Goal: Task Accomplishment & Management: Use online tool/utility

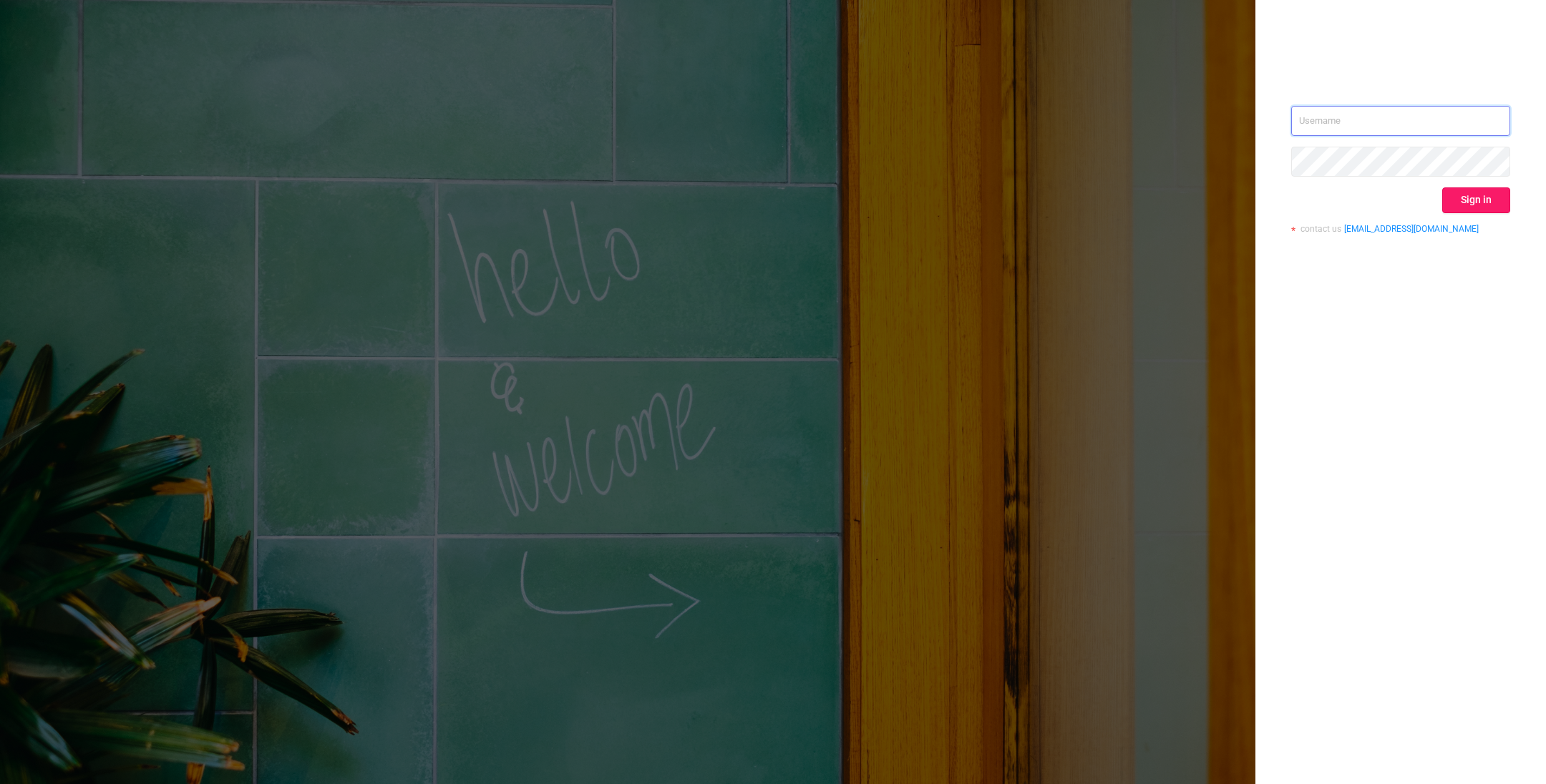
type input "o@[DOMAIN_NAME]"
drag, startPoint x: 1471, startPoint y: 193, endPoint x: 1431, endPoint y: 143, distance: 64.0
click at [1030, 193] on button "Sign in" at bounding box center [1476, 200] width 68 height 26
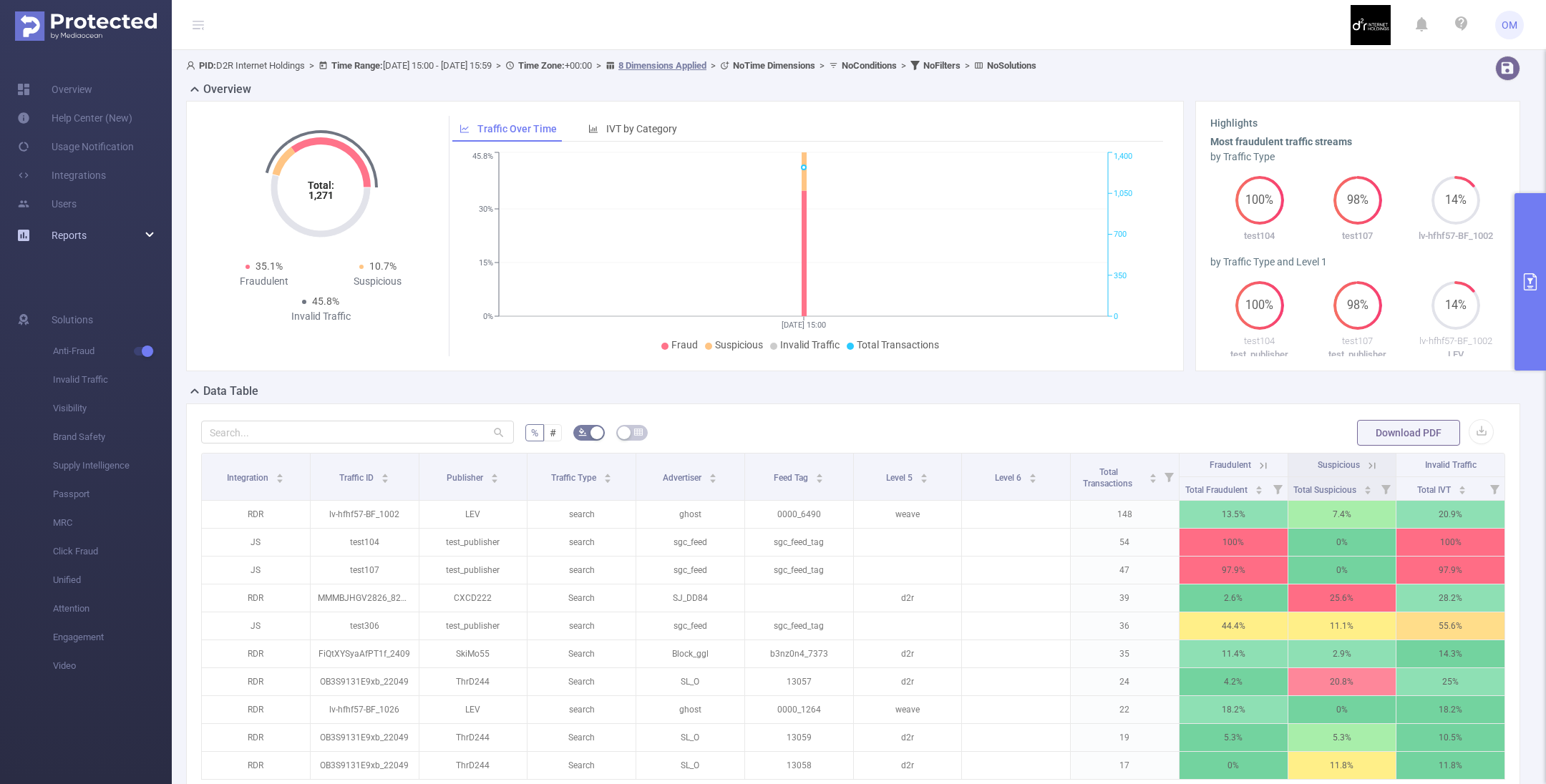
click at [74, 235] on span "Reports" at bounding box center [69, 236] width 35 height 11
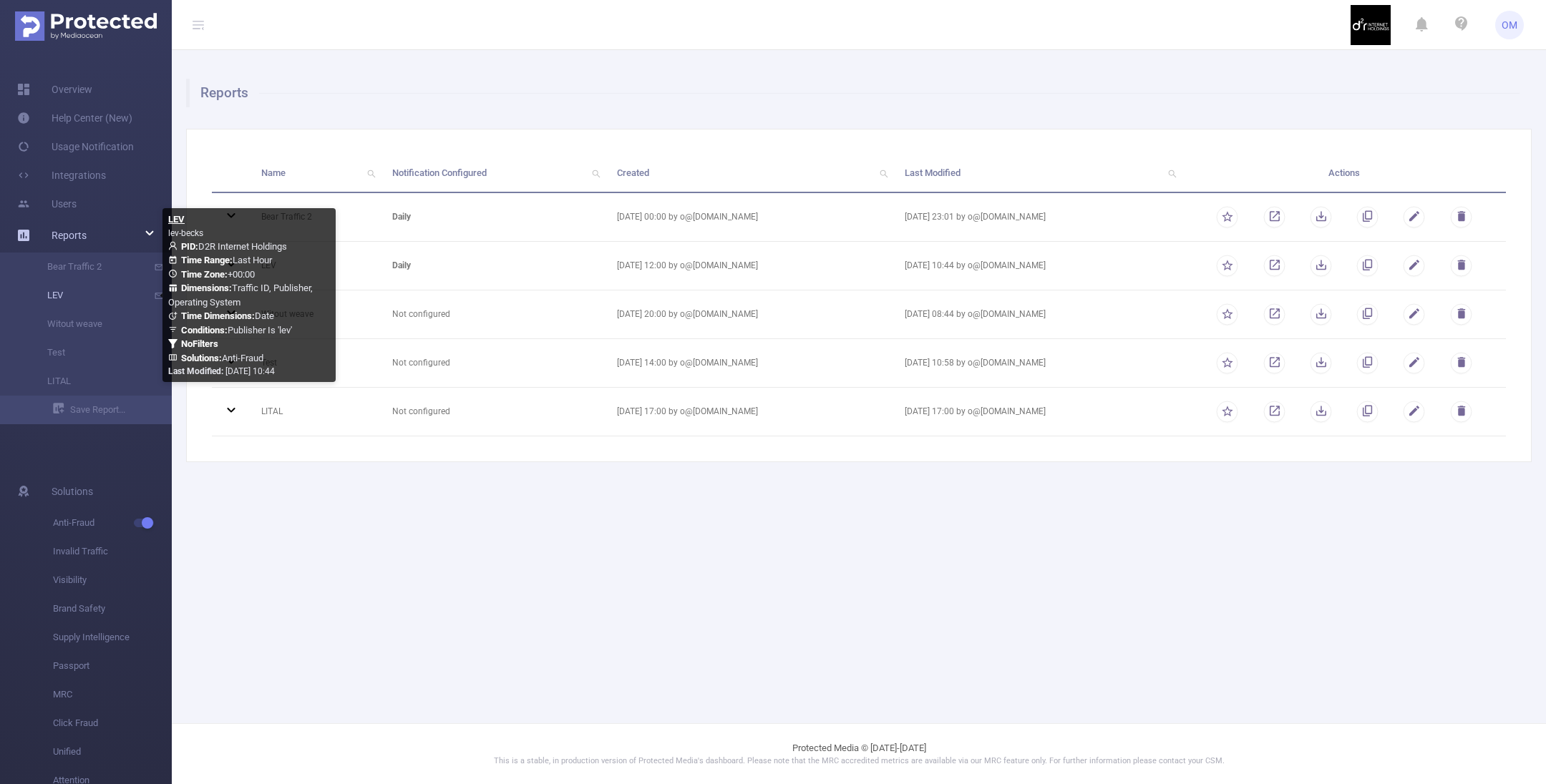
click at [75, 294] on link "LEV" at bounding box center [91, 296] width 126 height 29
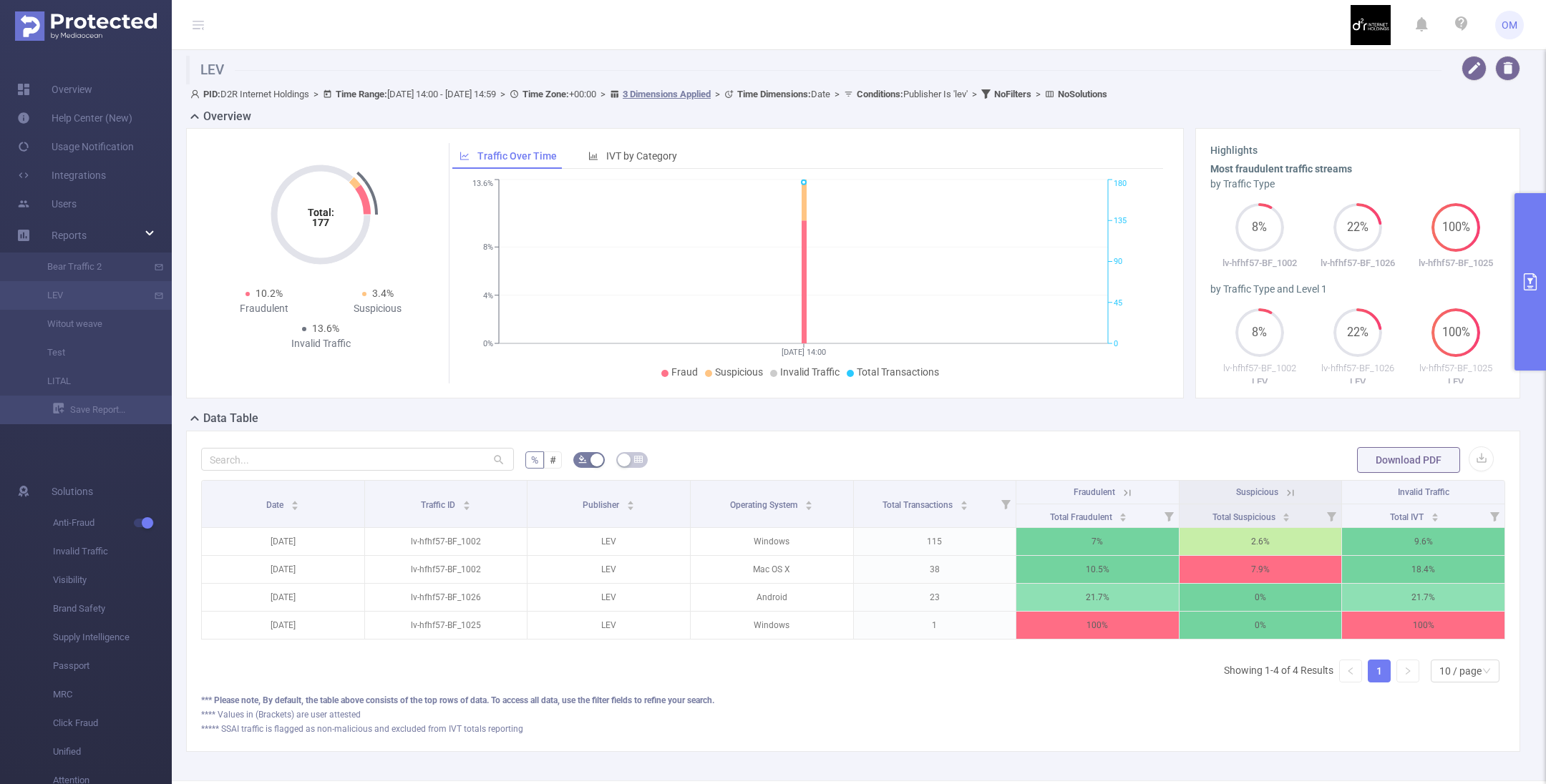
click at [1030, 277] on icon "primary" at bounding box center [1530, 281] width 17 height 17
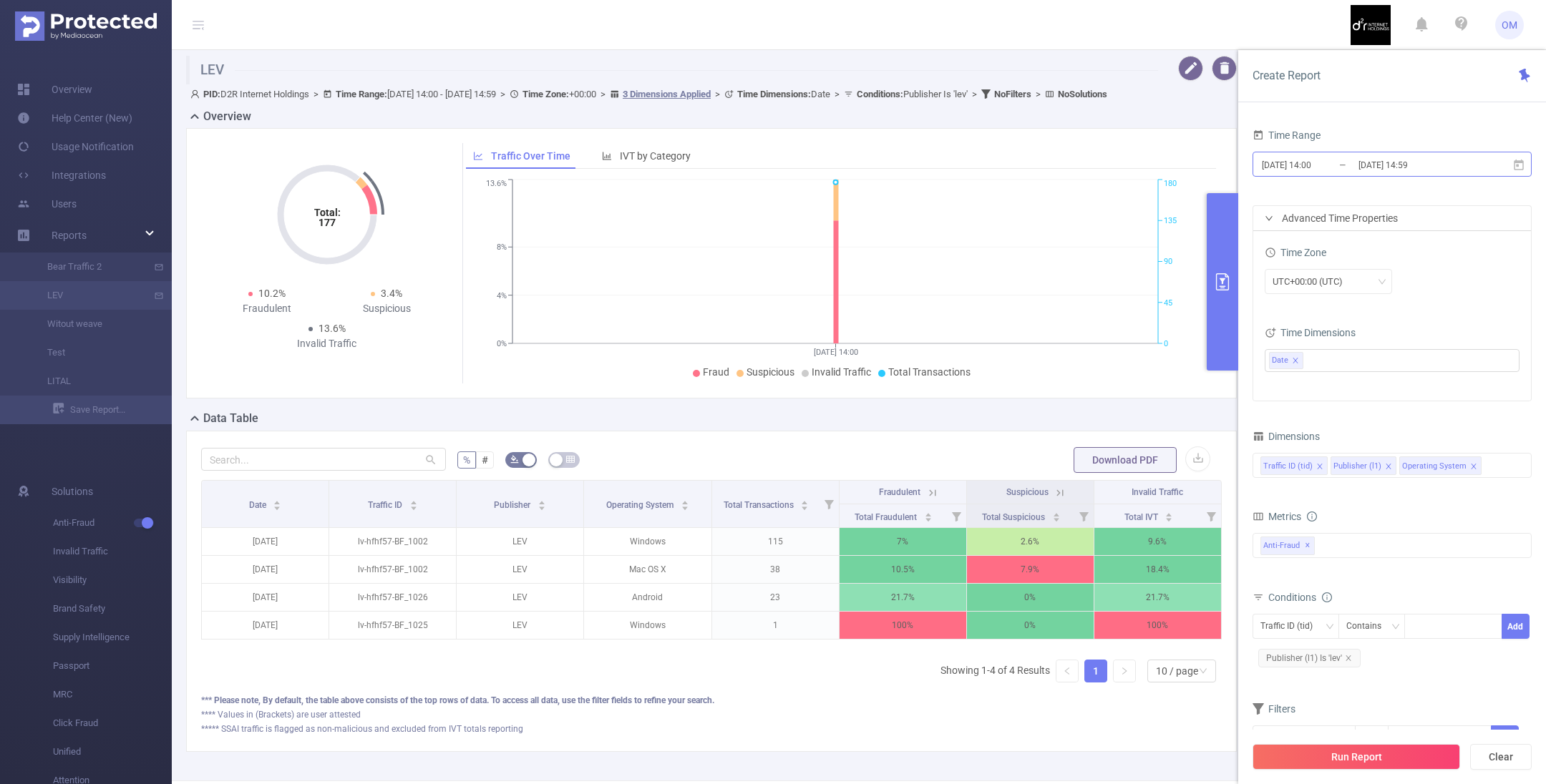
click at [1030, 171] on input "[DATE] 14:00" at bounding box center [1318, 165] width 116 height 19
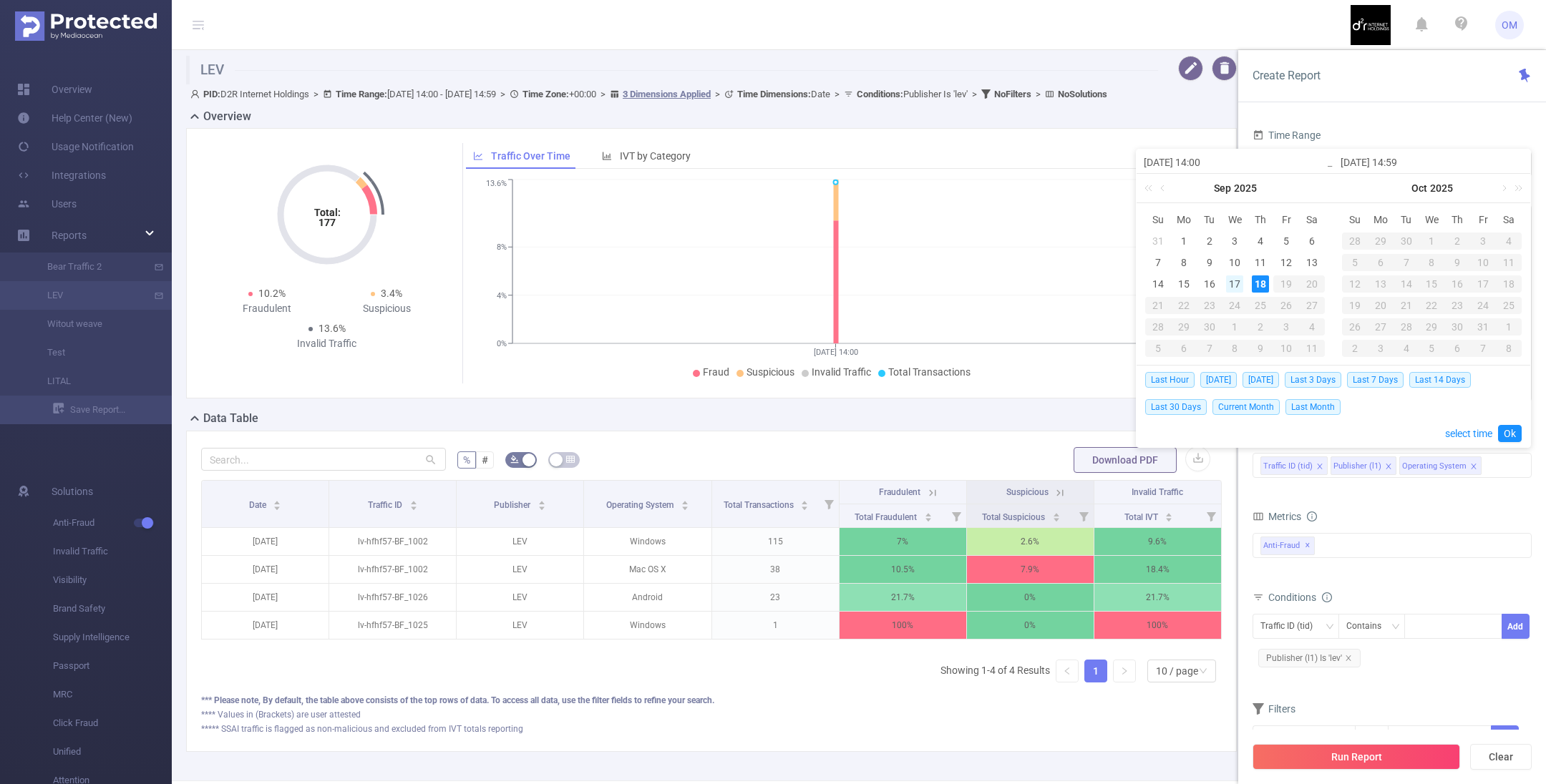
click at [1030, 284] on div "17" at bounding box center [1234, 284] width 17 height 17
click at [1030, 378] on span "[DATE]" at bounding box center [1261, 380] width 37 height 16
type input "[DATE] 00:00"
type input "[DATE] 23:59"
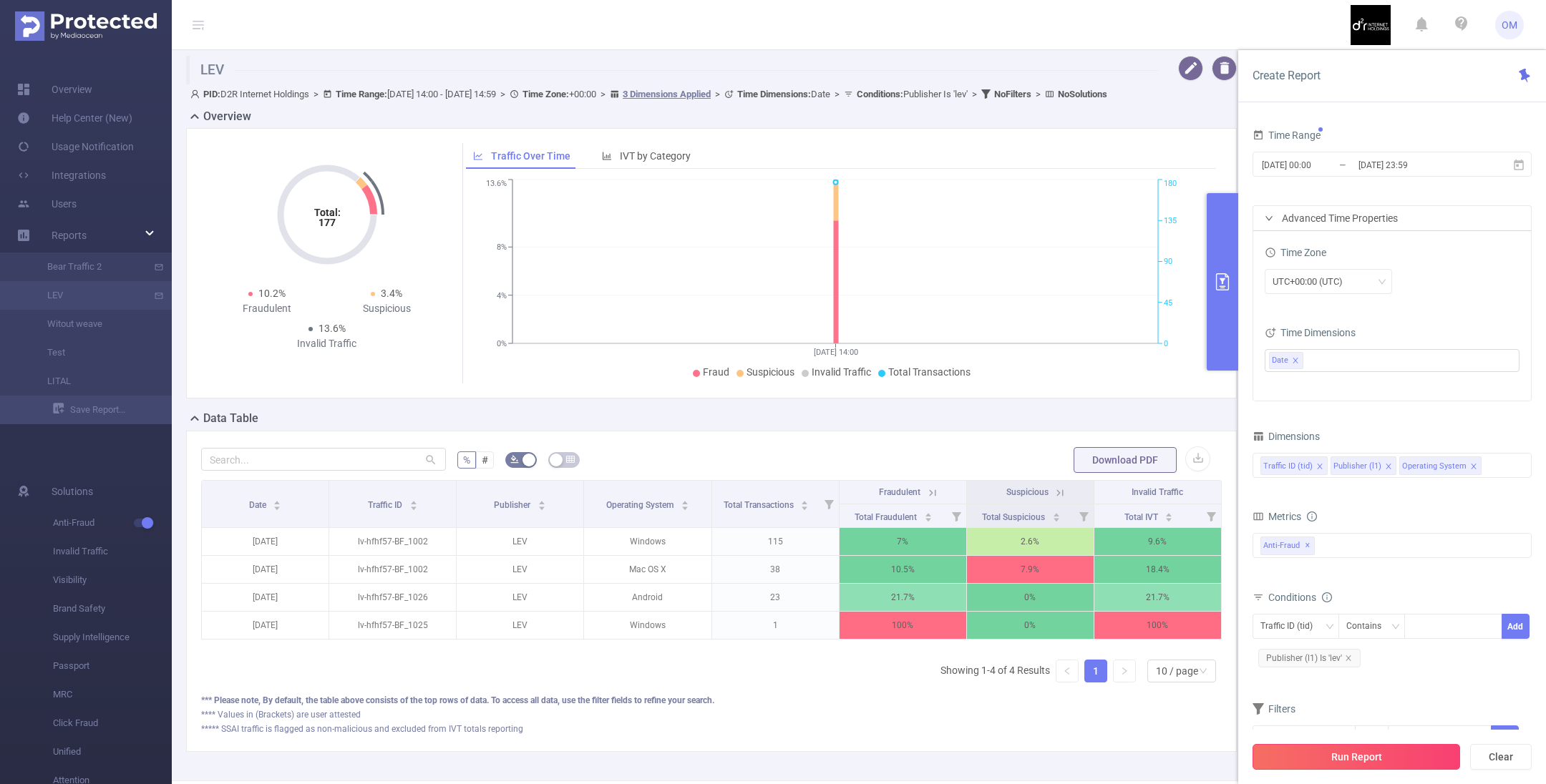
click at [1030, 523] on button "Run Report" at bounding box center [1356, 757] width 208 height 26
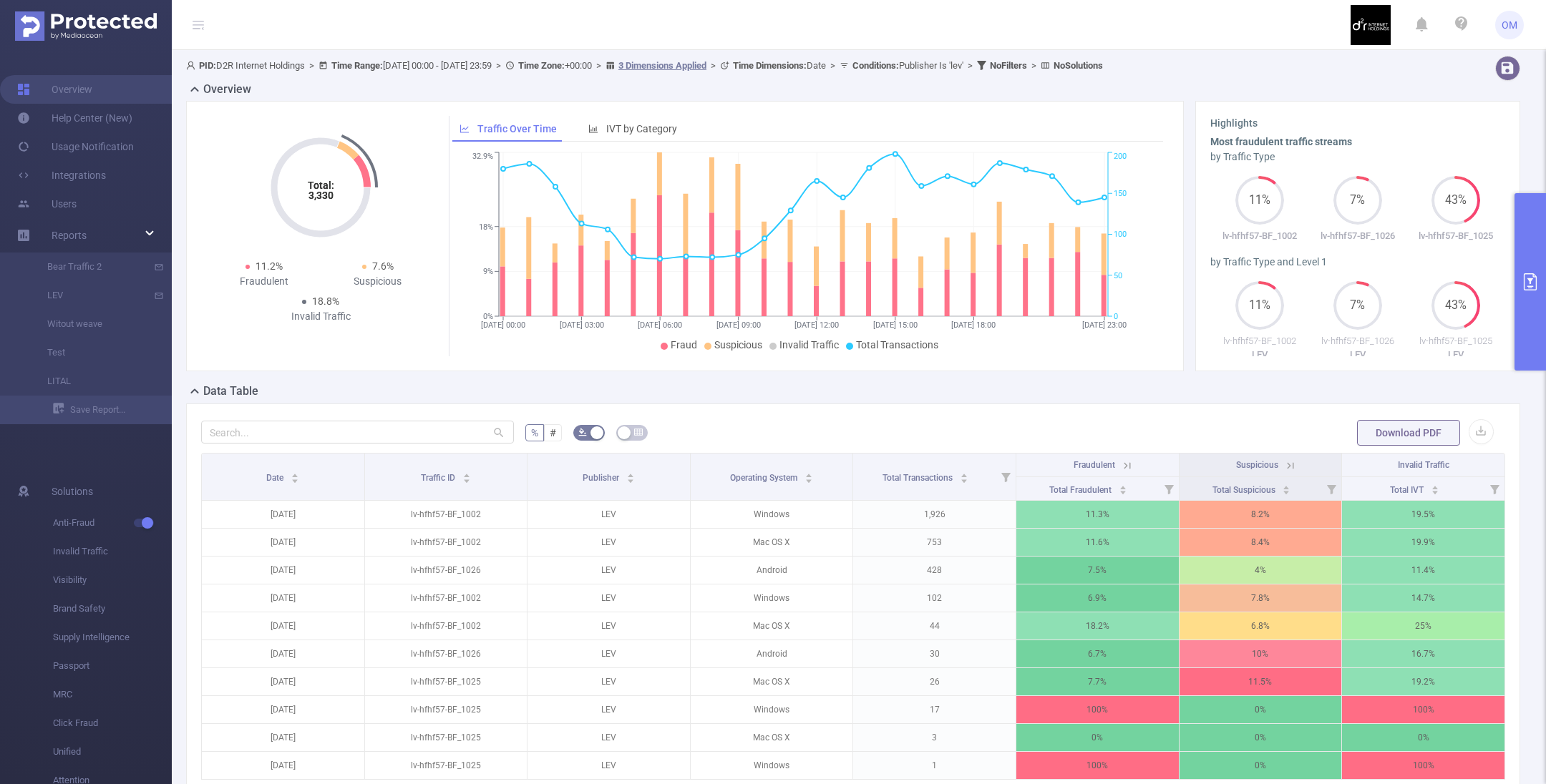
click at [1030, 289] on icon "primary" at bounding box center [1530, 281] width 13 height 17
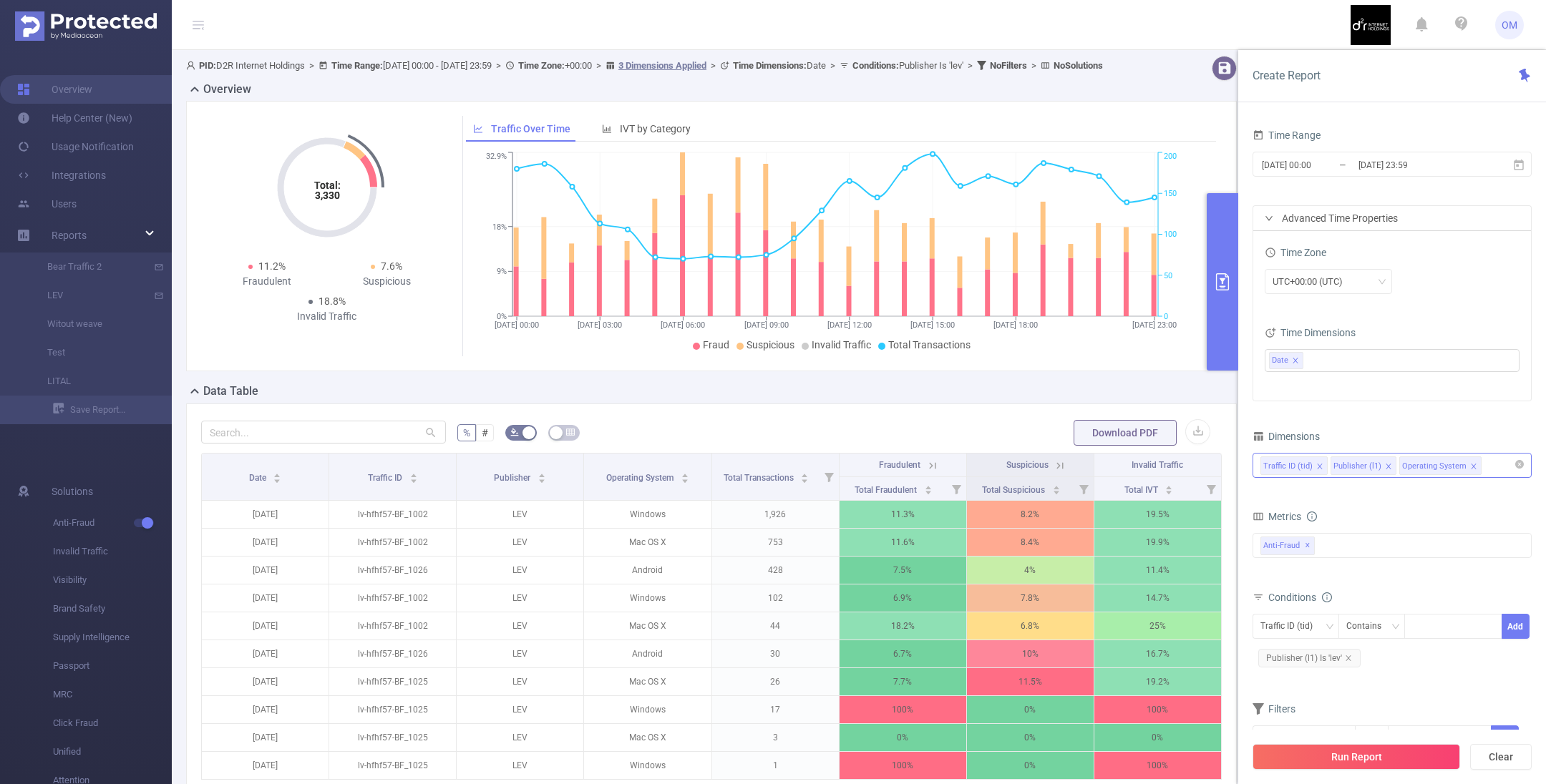
click at [1030, 463] on icon "icon: close" at bounding box center [1319, 467] width 7 height 7
click at [1030, 523] on button "Run Report" at bounding box center [1356, 757] width 208 height 26
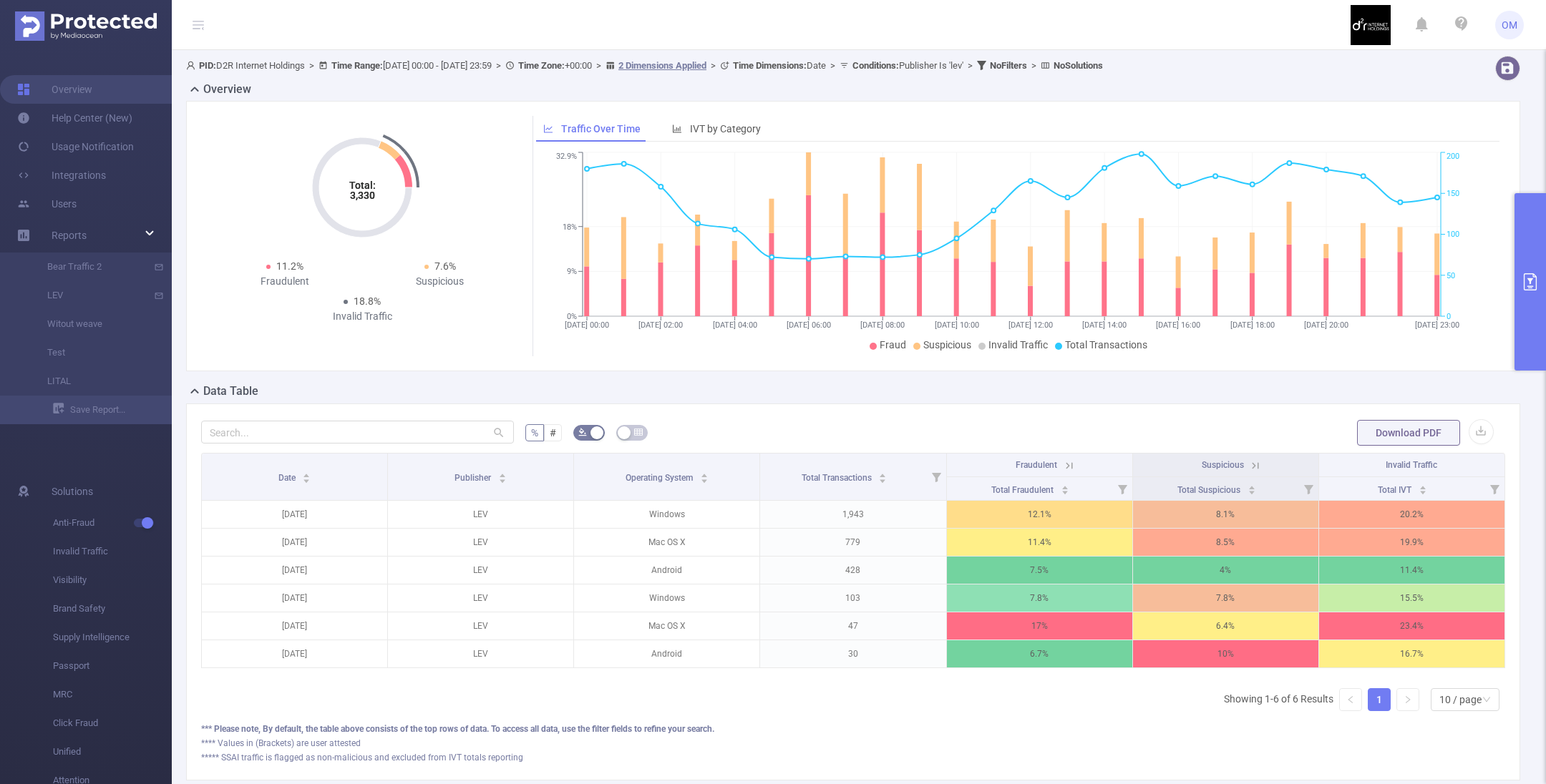
click at [1030, 279] on icon "primary" at bounding box center [1530, 281] width 17 height 17
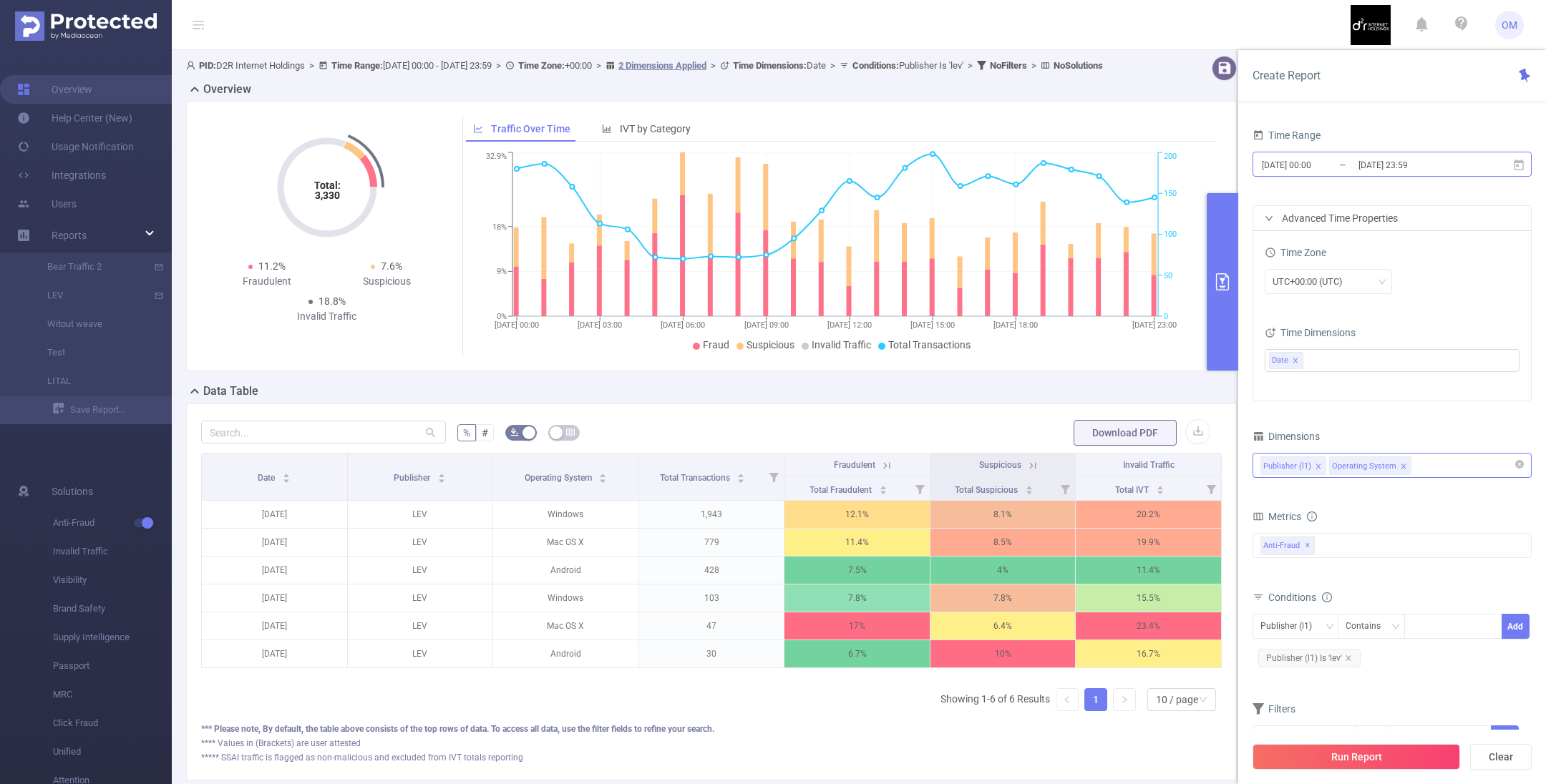
click at [1030, 161] on input "[DATE] 23:59" at bounding box center [1414, 165] width 116 height 19
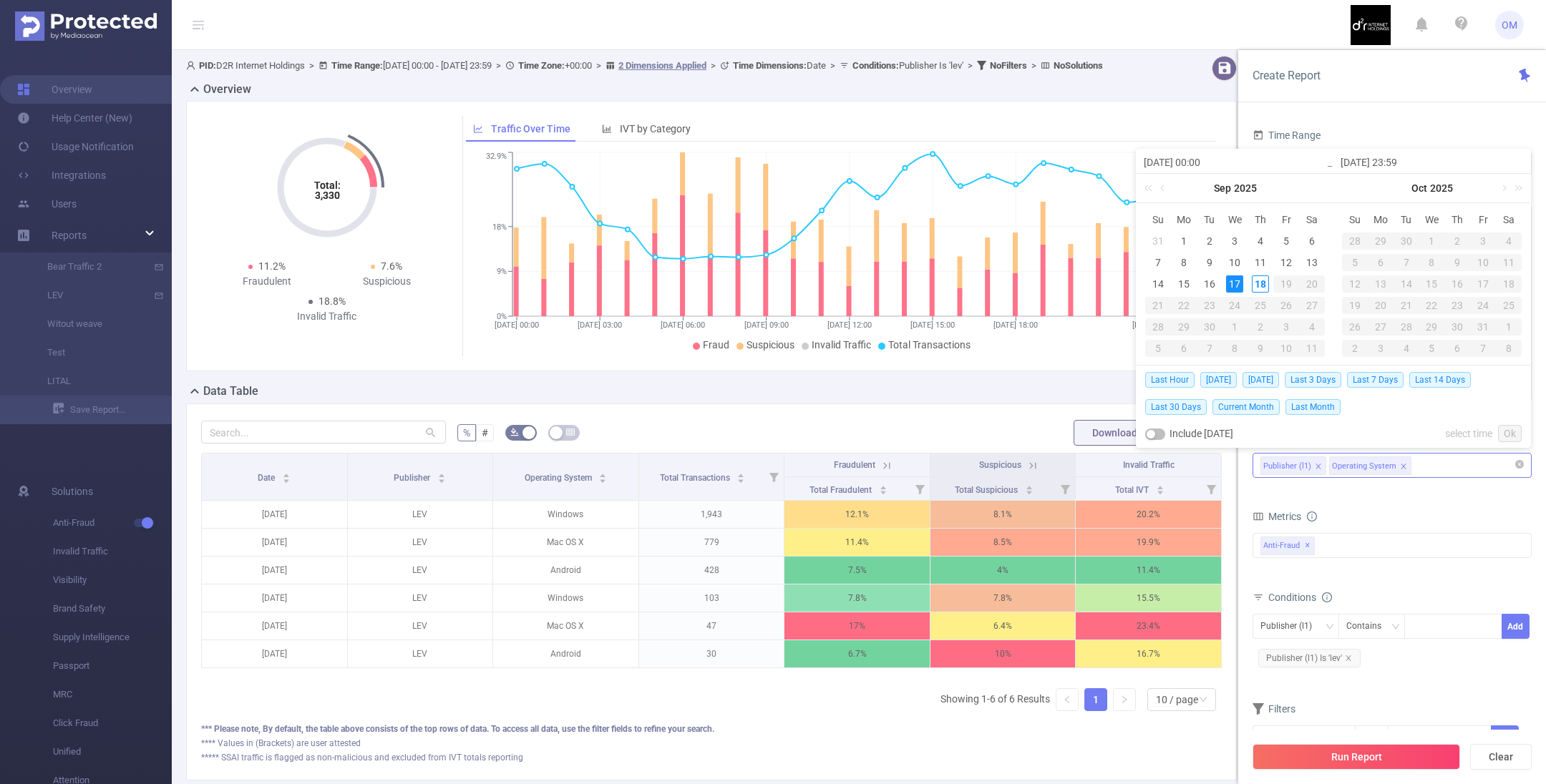
click at [1030, 281] on div "17" at bounding box center [1234, 284] width 17 height 17
click at [1030, 523] on button "Run Report" at bounding box center [1356, 757] width 208 height 26
